Goal: Download file/media

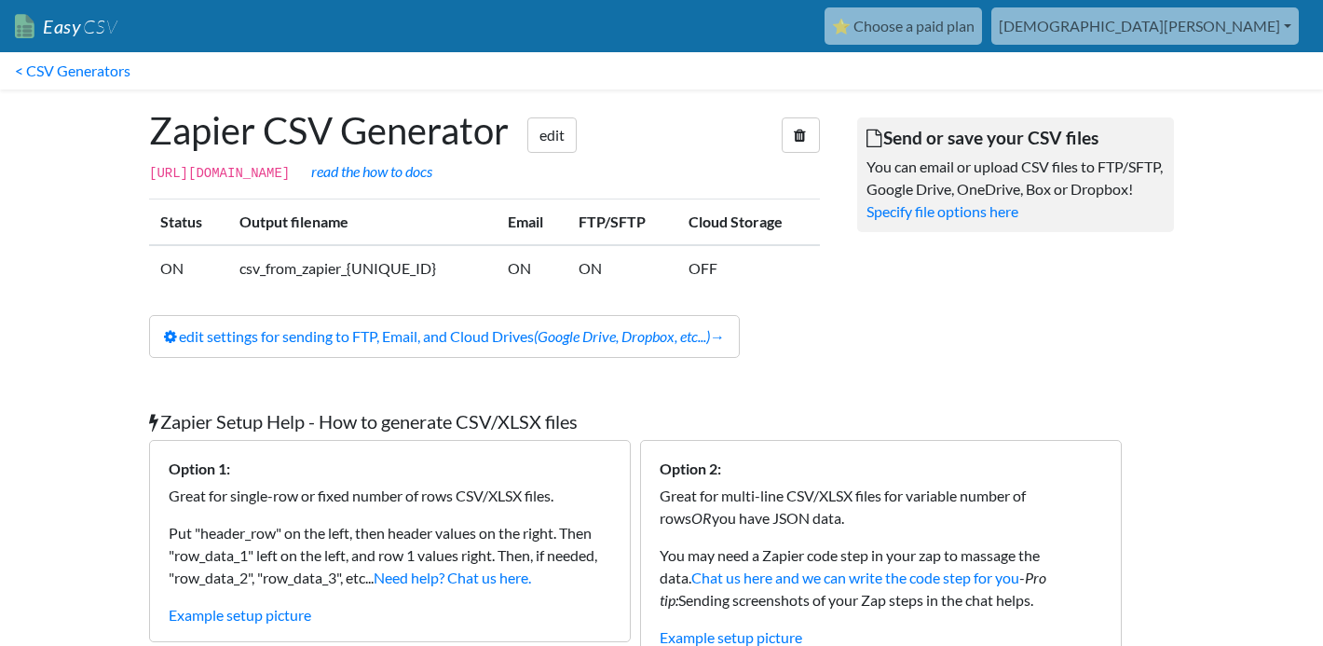
click at [387, 291] on td "csv_from_zapier_{UNIQUE_ID}" at bounding box center [362, 268] width 268 height 46
drag, startPoint x: 252, startPoint y: 295, endPoint x: 372, endPoint y: 285, distance: 120.6
click at [372, 285] on td "csv_from_zapier_{UNIQUE_ID}" at bounding box center [362, 268] width 268 height 46
click at [394, 291] on td "csv_from_zapier_{UNIQUE_ID}" at bounding box center [362, 268] width 268 height 46
drag, startPoint x: 404, startPoint y: 282, endPoint x: 497, endPoint y: 277, distance: 93.3
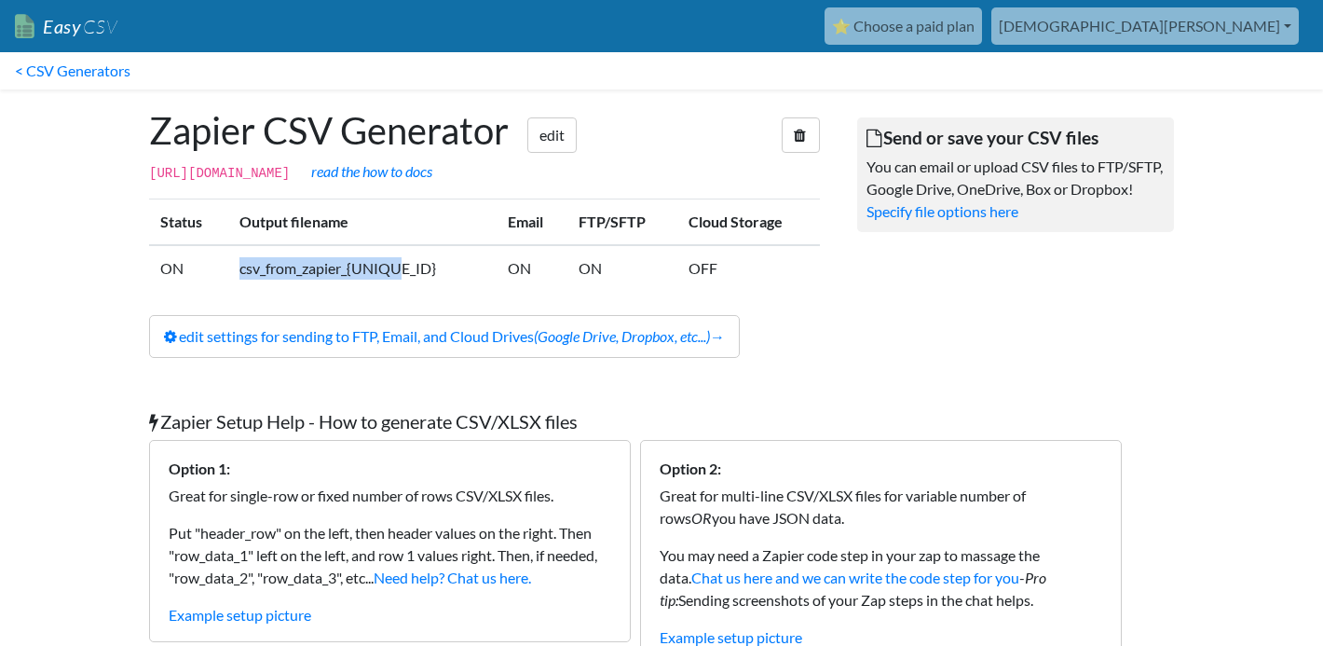
click at [497, 277] on tr "ON csv_from_zapier_{UNIQUE_ID} ON ON OFF" at bounding box center [484, 268] width 671 height 46
click at [497, 277] on td "ON" at bounding box center [531, 268] width 71 height 46
click at [290, 169] on code "[URL][DOMAIN_NAME]" at bounding box center [219, 173] width 141 height 15
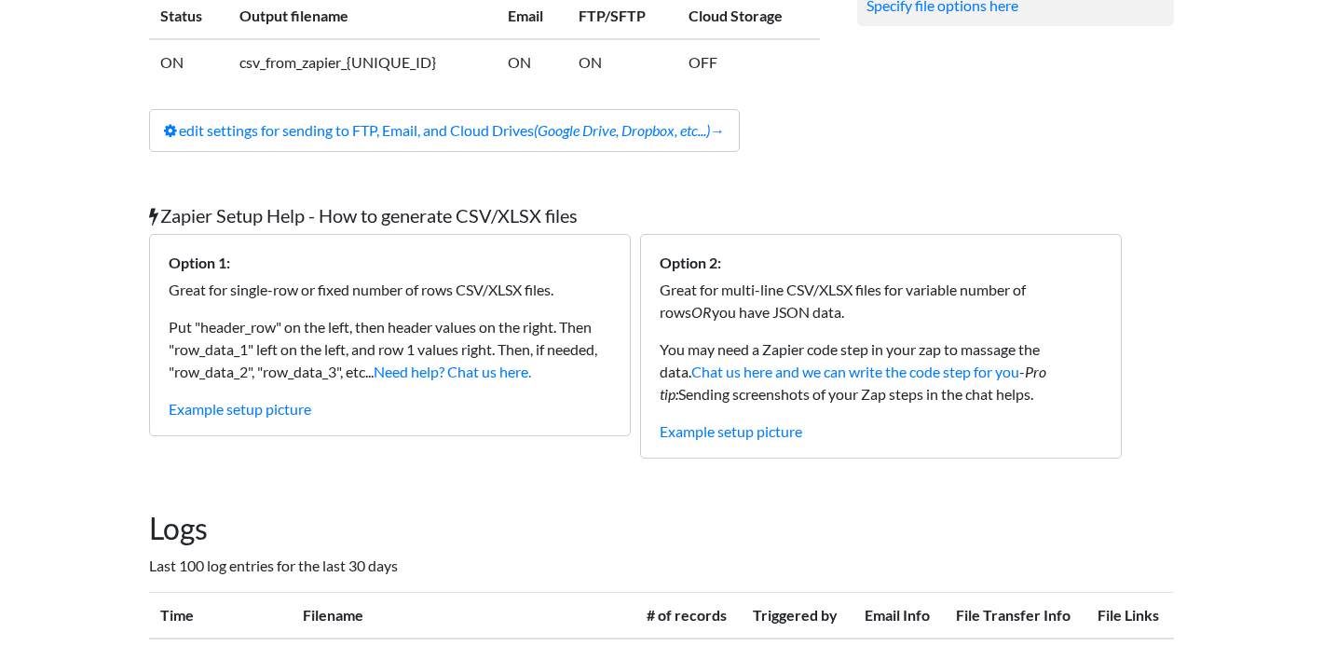
scroll to position [309, 0]
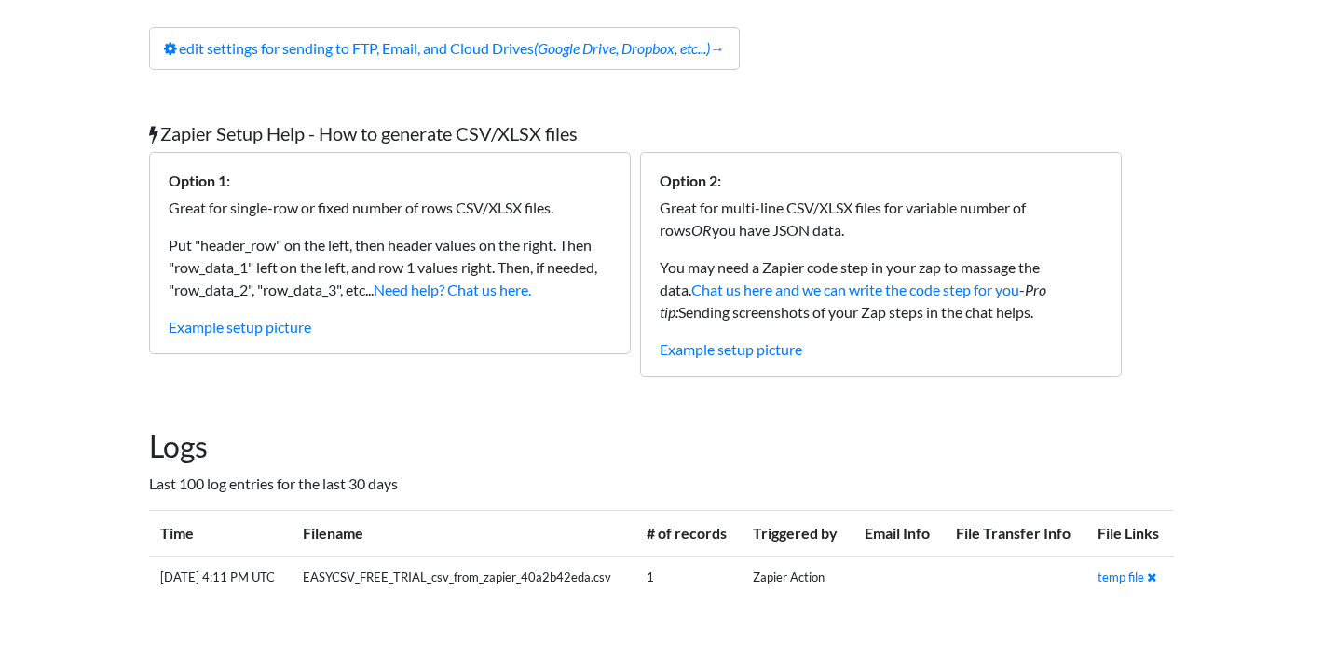
click at [397, 564] on td "EASYCSV_FREE_TRIAL_csv_from_zapier_40a2b42eda.csv" at bounding box center [464, 577] width 344 height 42
click at [809, 583] on td "Zapier Action" at bounding box center [797, 577] width 112 height 42
click at [809, 582] on td "Zapier Action" at bounding box center [797, 577] width 112 height 42
click at [1118, 576] on link "temp file" at bounding box center [1120, 576] width 47 height 15
